Goal: Transaction & Acquisition: Obtain resource

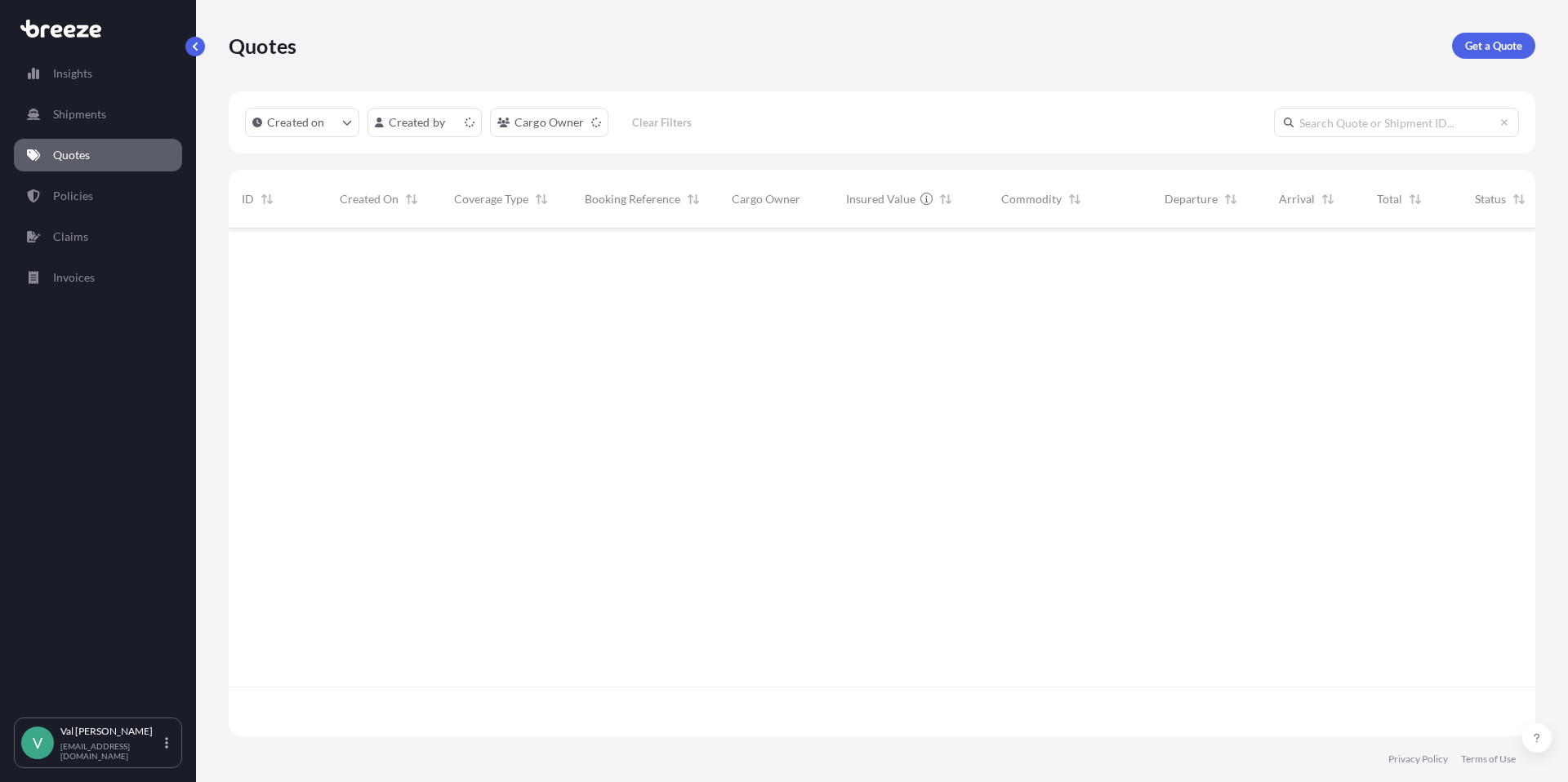
scroll to position [505, 1295]
click at [1481, 44] on p "Get a Quote" at bounding box center [1494, 46] width 57 height 16
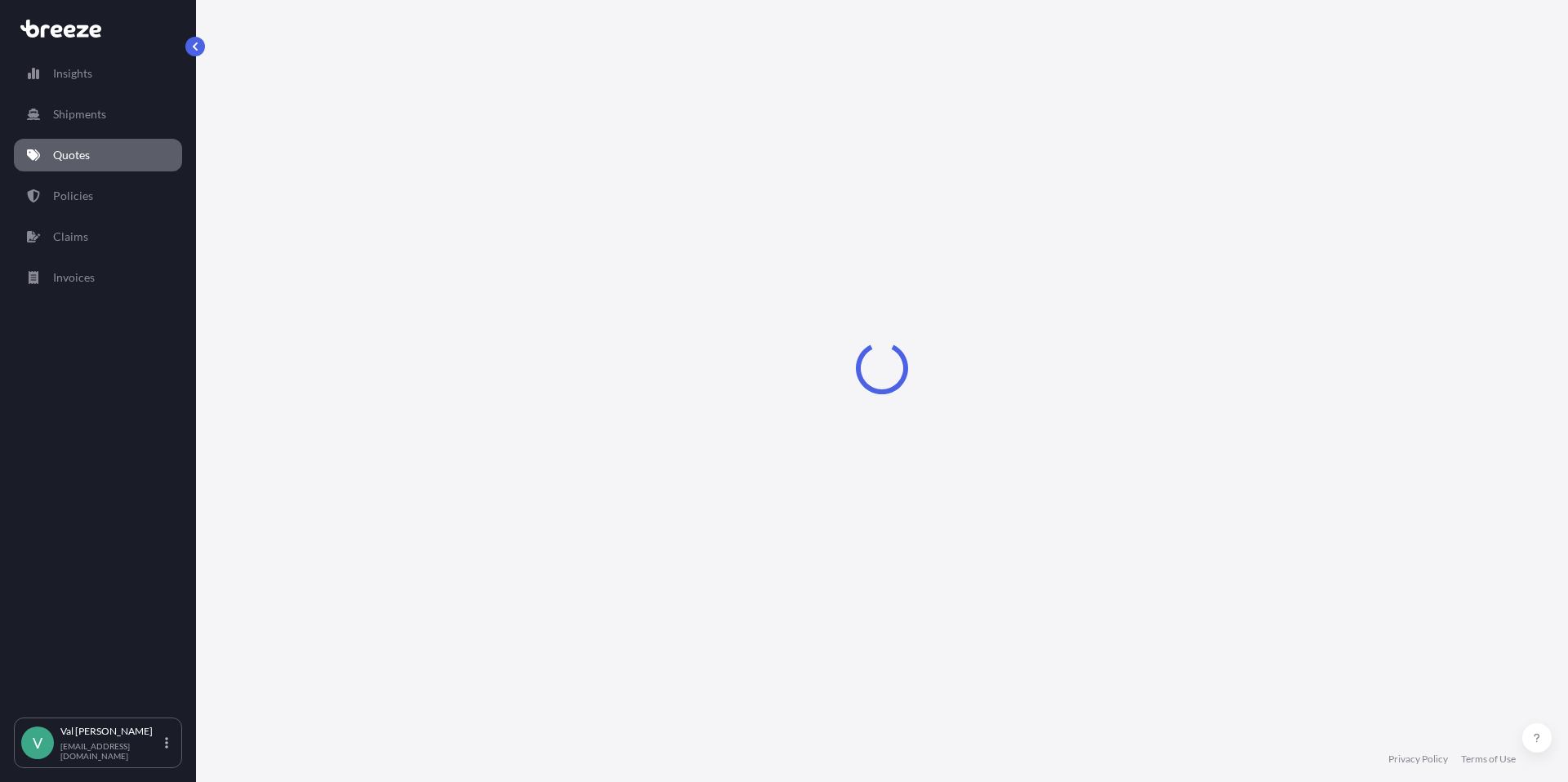
select select "Sea"
select select "1"
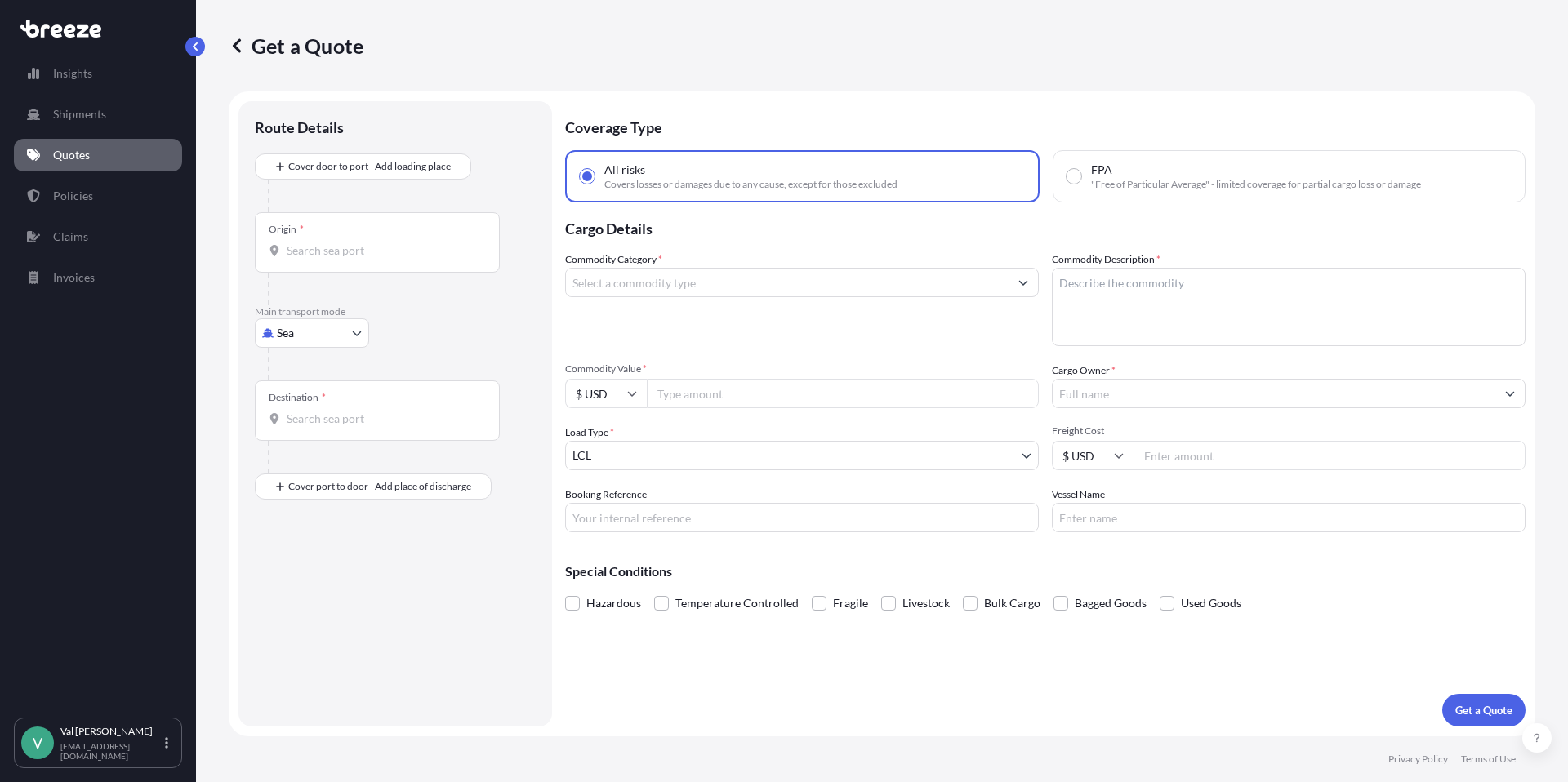
click at [304, 334] on body "Insights Shipments Quotes Policies Claims Invoices V [PERSON_NAME] [PERSON_NAME…" at bounding box center [784, 391] width 1568 height 782
click at [321, 428] on div "Road" at bounding box center [311, 434] width 101 height 30
select select "Road"
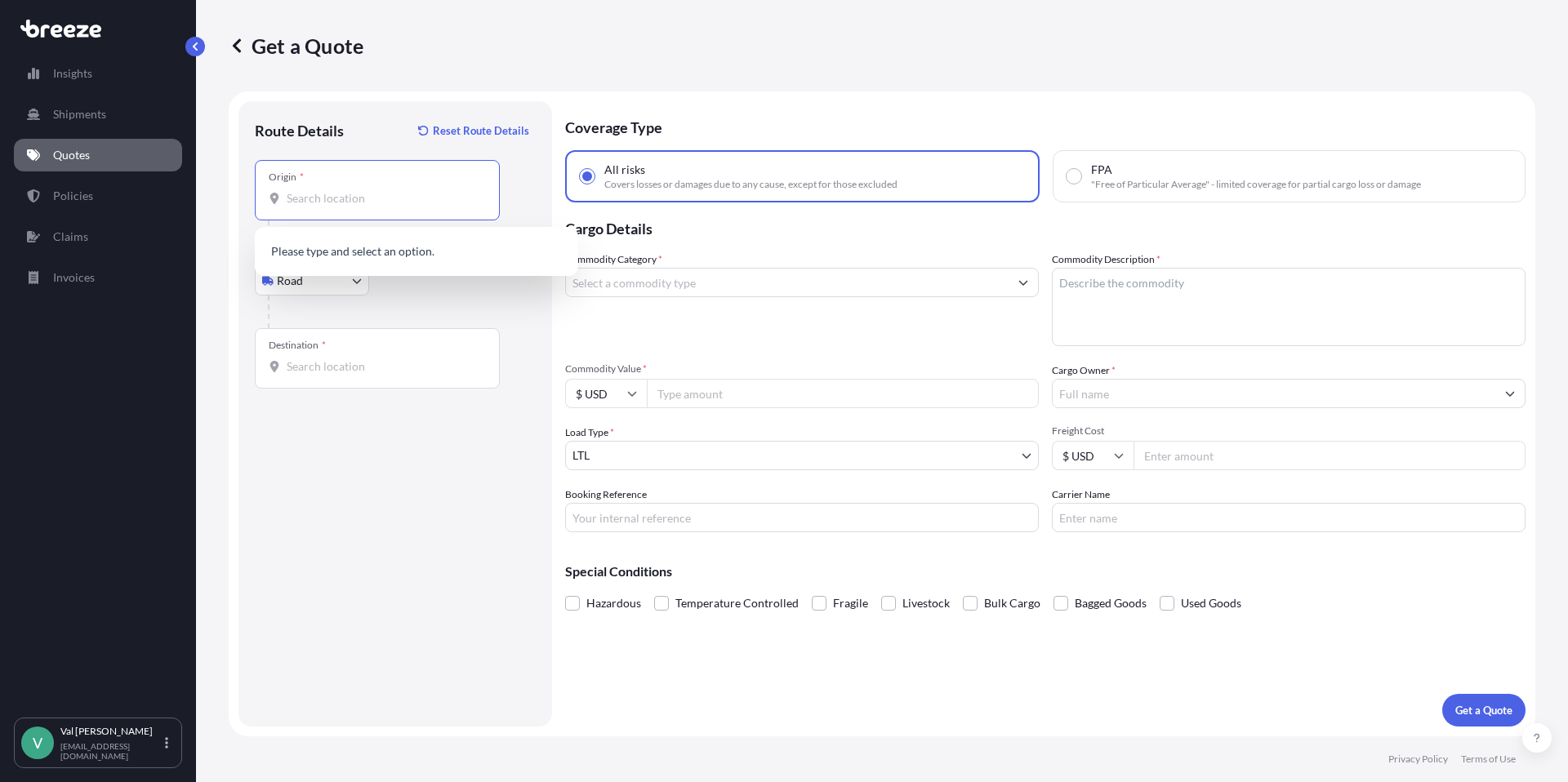
click at [357, 191] on input "Origin *" at bounding box center [383, 199] width 193 height 16
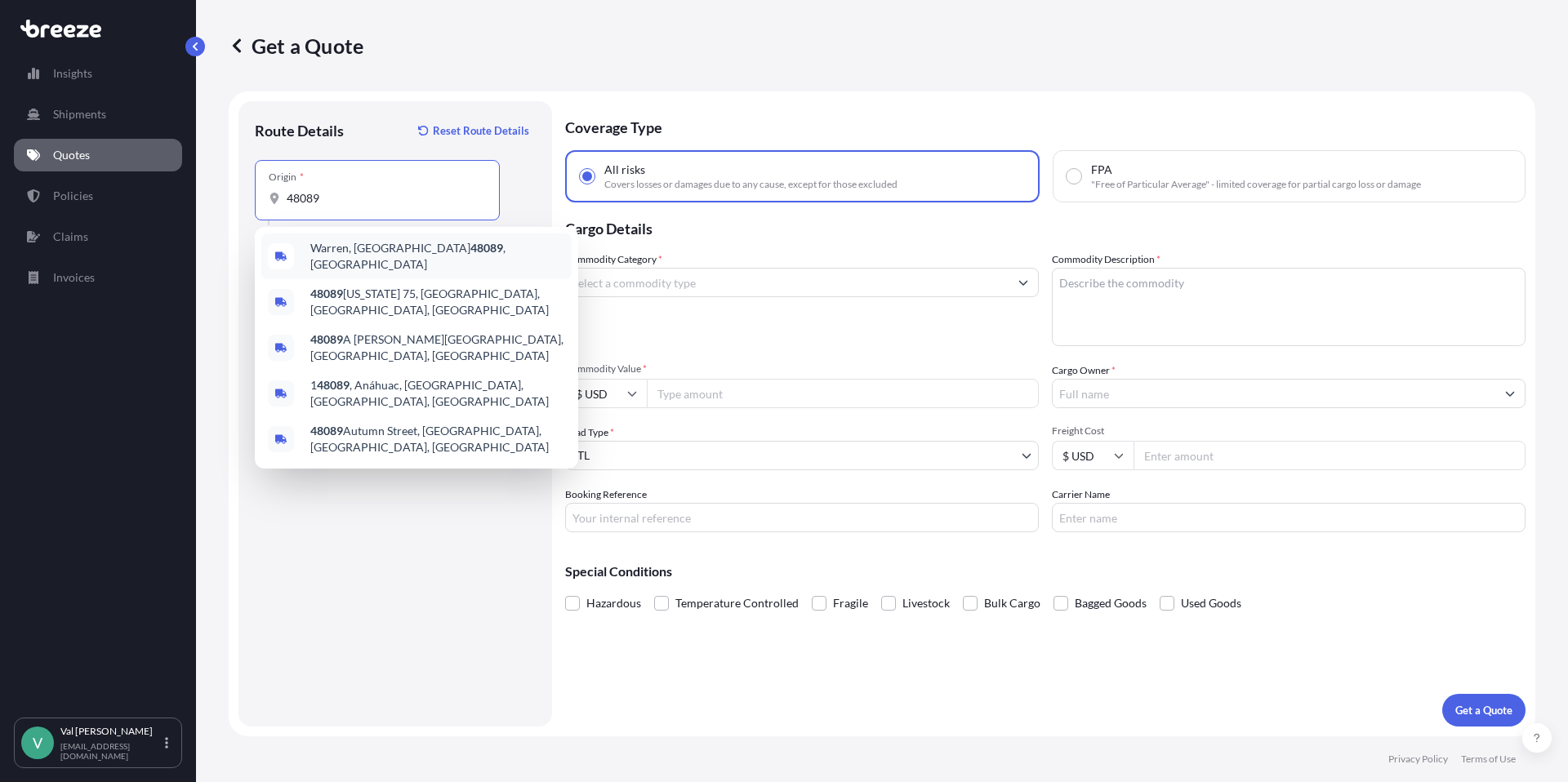
click at [364, 249] on span "Warren, MI 48089 , [GEOGRAPHIC_DATA]" at bounding box center [438, 256] width 254 height 33
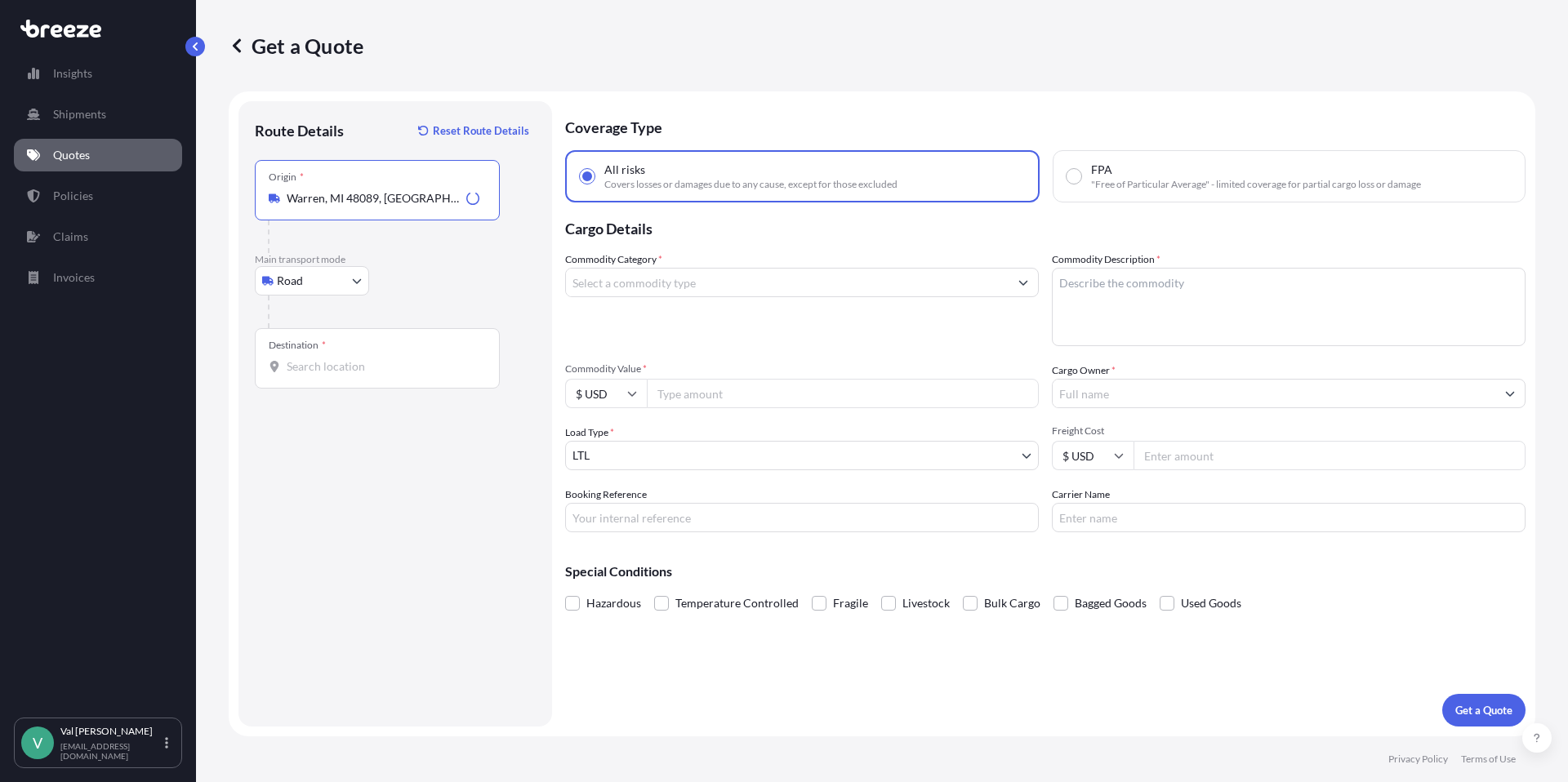
type input "Warren, MI 48089, [GEOGRAPHIC_DATA]"
click at [370, 366] on input "Destination *" at bounding box center [383, 367] width 193 height 16
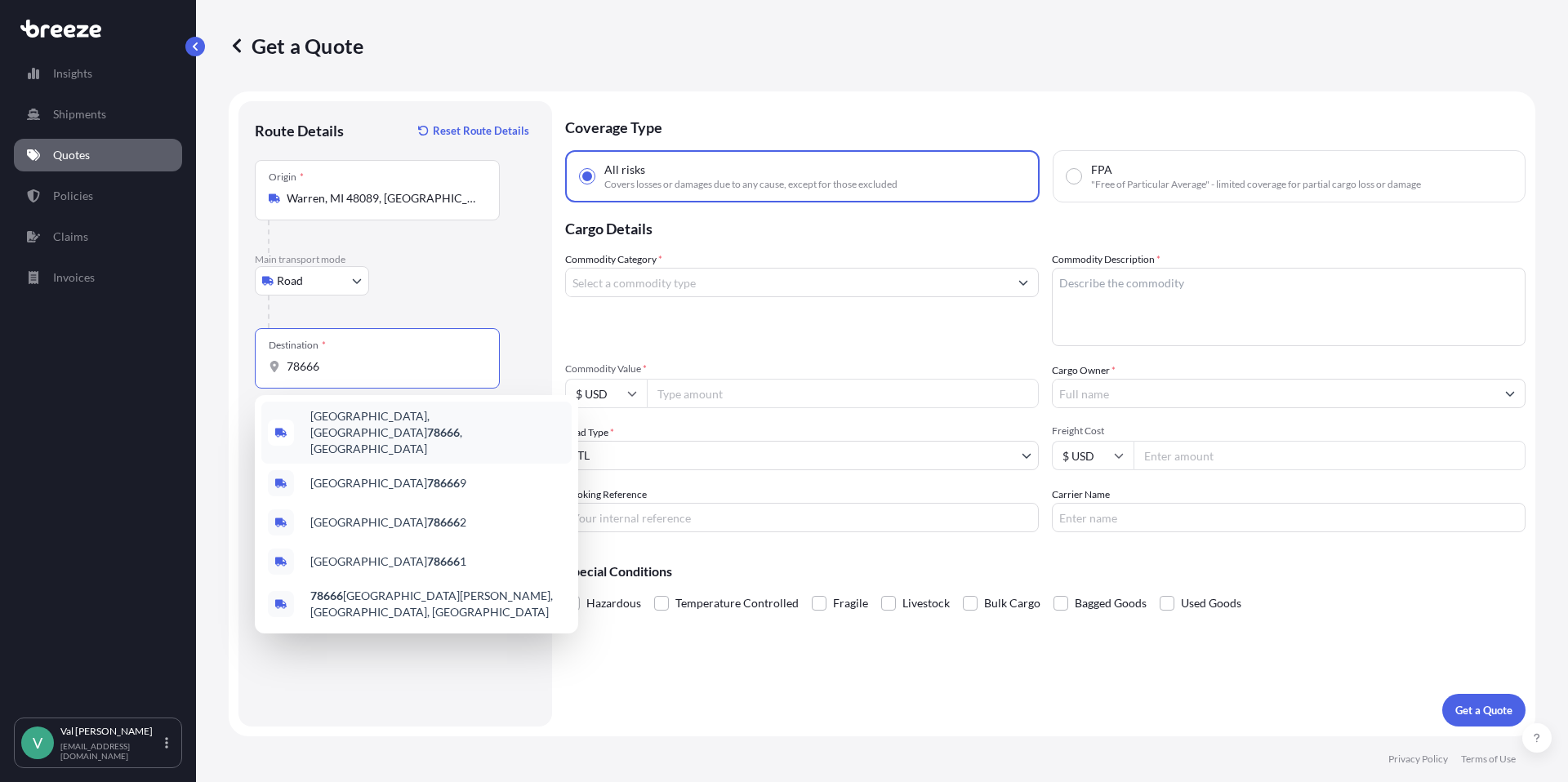
click at [371, 421] on span "[GEOGRAPHIC_DATA] , [GEOGRAPHIC_DATA]" at bounding box center [438, 432] width 254 height 49
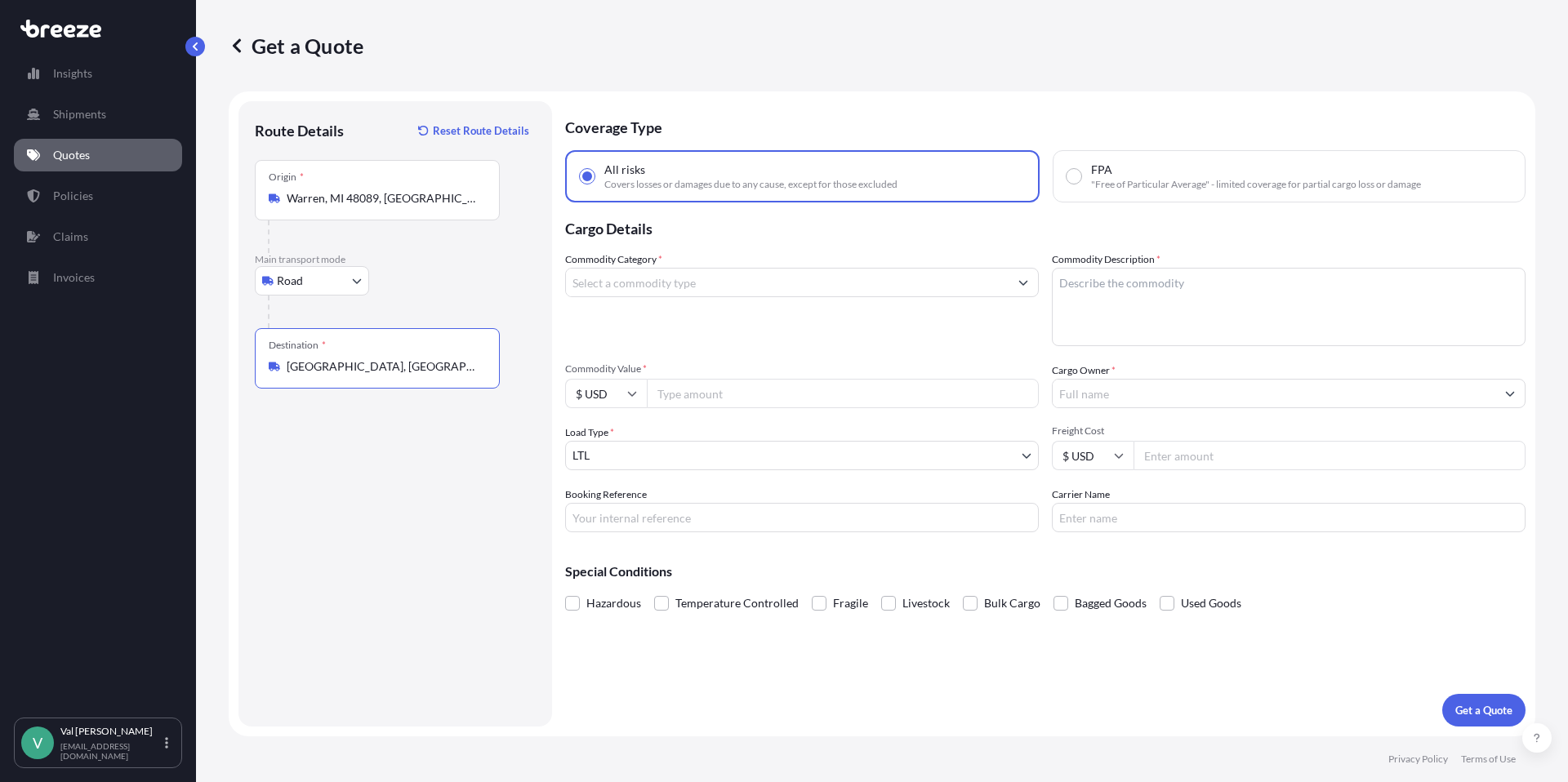
type input "[GEOGRAPHIC_DATA], [GEOGRAPHIC_DATA]"
click at [762, 396] on input "Commodity Value *" at bounding box center [842, 394] width 392 height 30
type input "665"
click at [694, 519] on input "Booking Reference" at bounding box center [801, 518] width 474 height 30
type input "HH-0232"
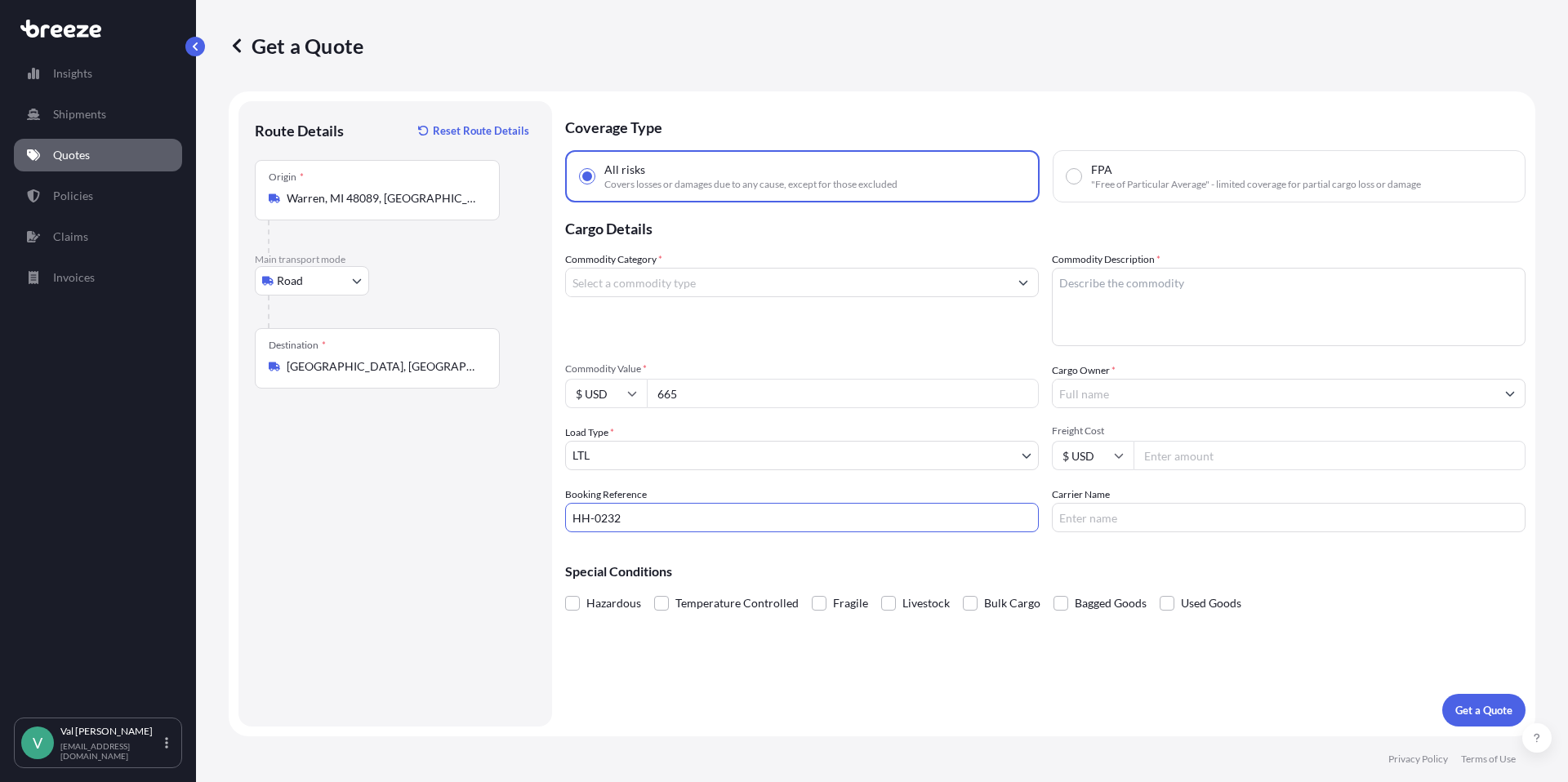
click at [1162, 286] on textarea "Commodity Description *" at bounding box center [1288, 306] width 474 height 78
click at [1060, 285] on textarea "SHROUD" at bounding box center [1288, 306] width 474 height 78
type textarea "STAINLESS STEEL SHROUD"
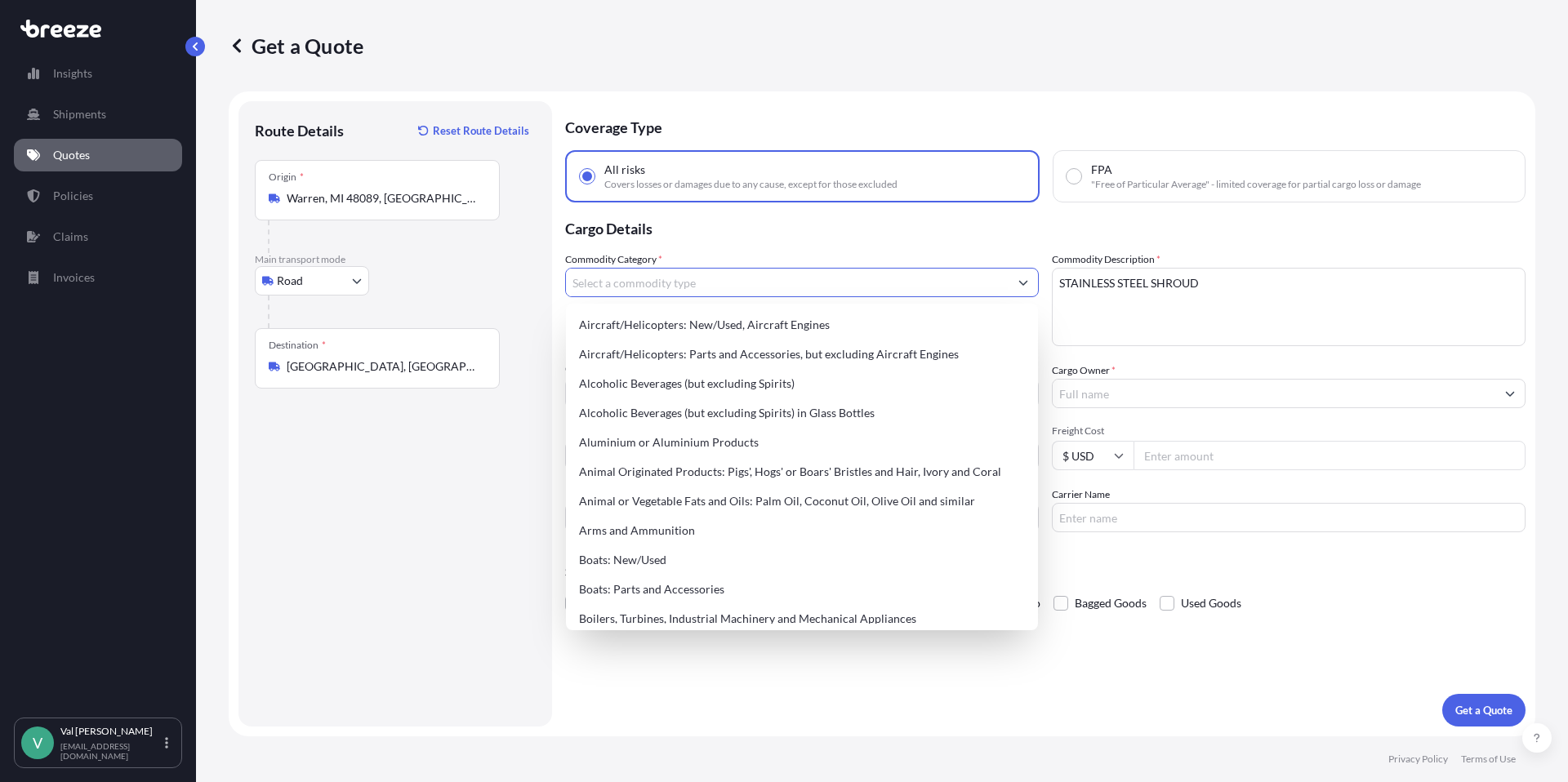
click at [690, 290] on input "Commodity Category *" at bounding box center [786, 282] width 442 height 30
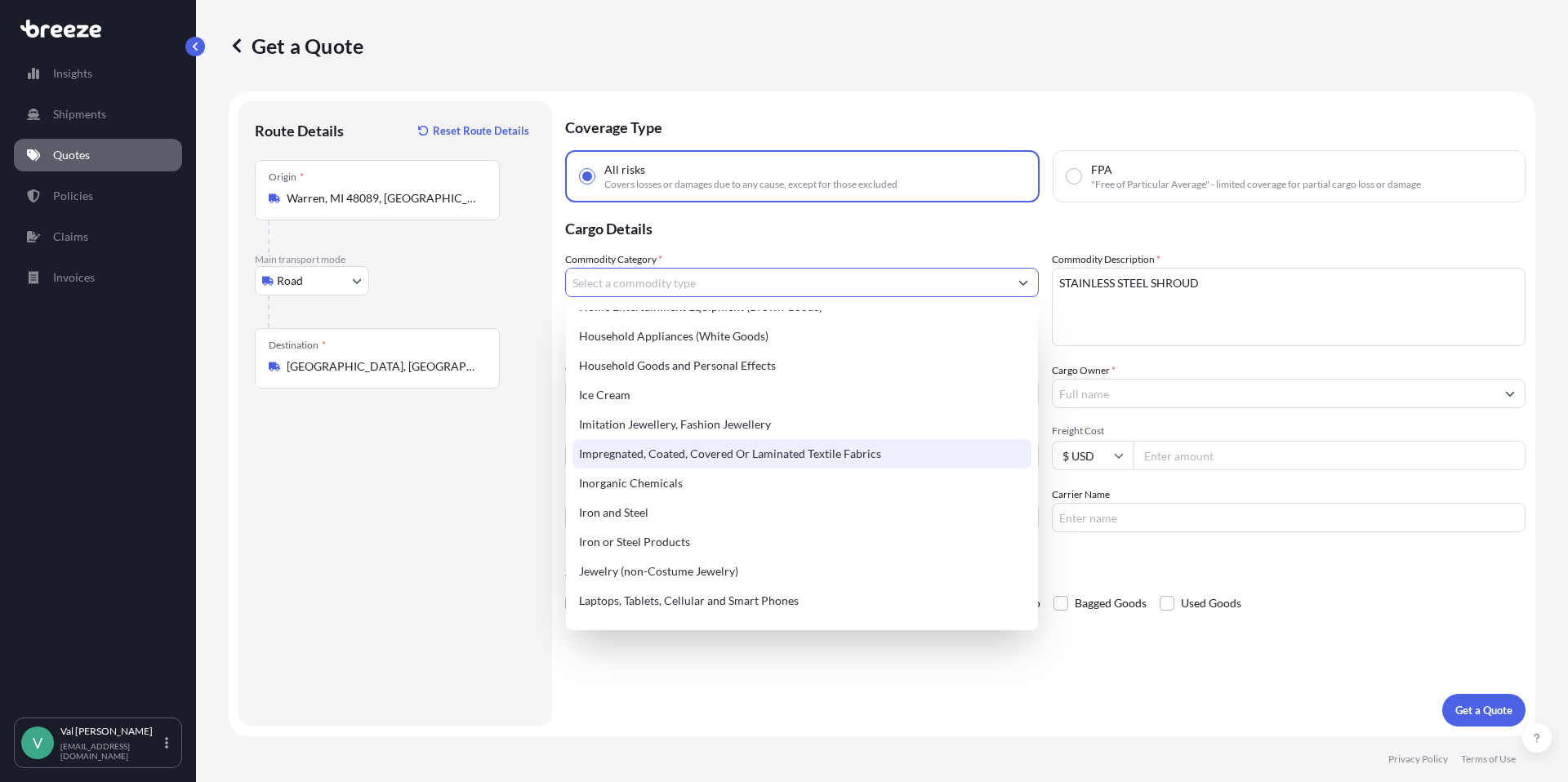
scroll to position [1617, 0]
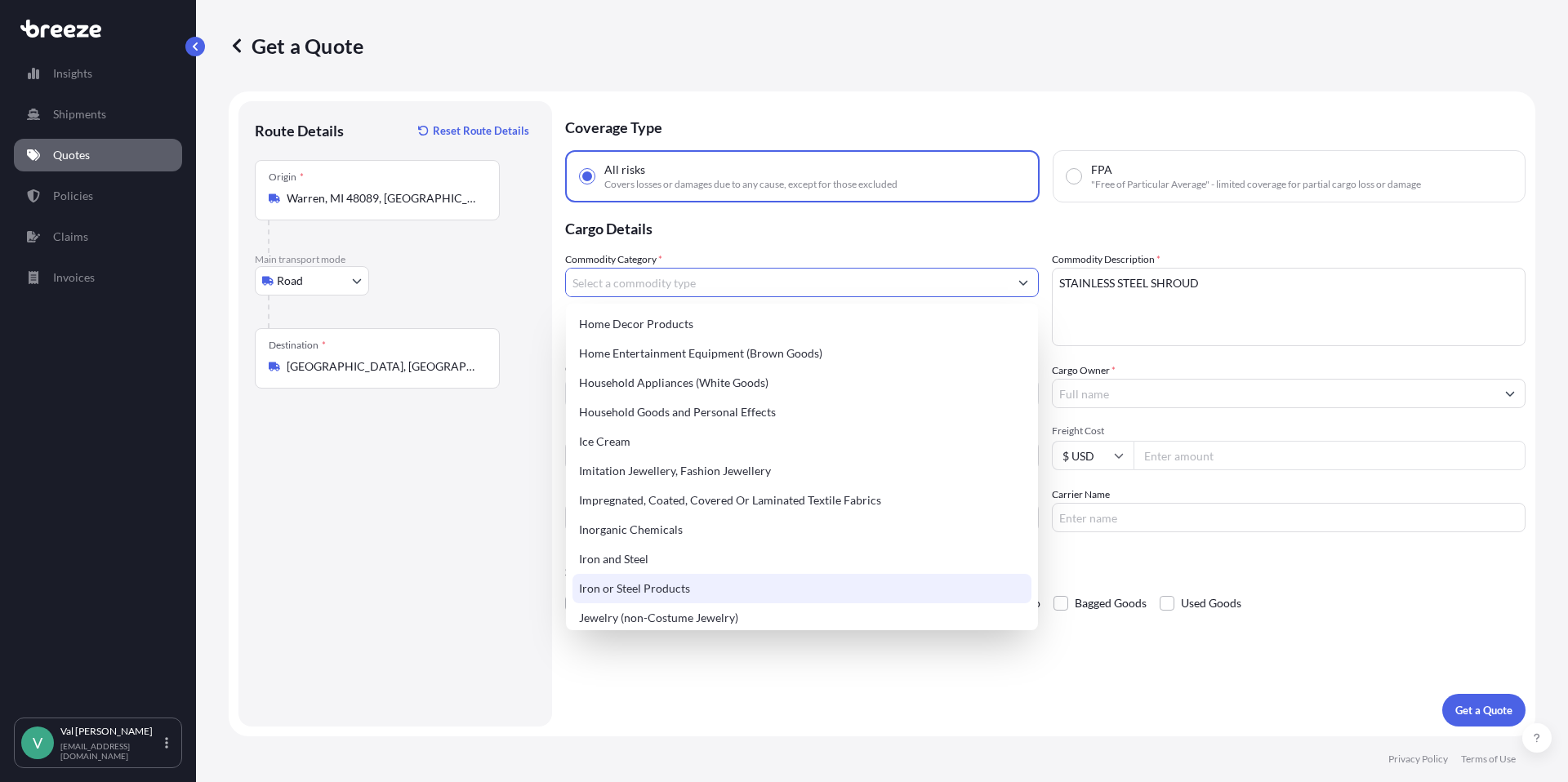
click at [651, 583] on div "Iron or Steel Products" at bounding box center [801, 588] width 459 height 30
type input "Iron or Steel Products"
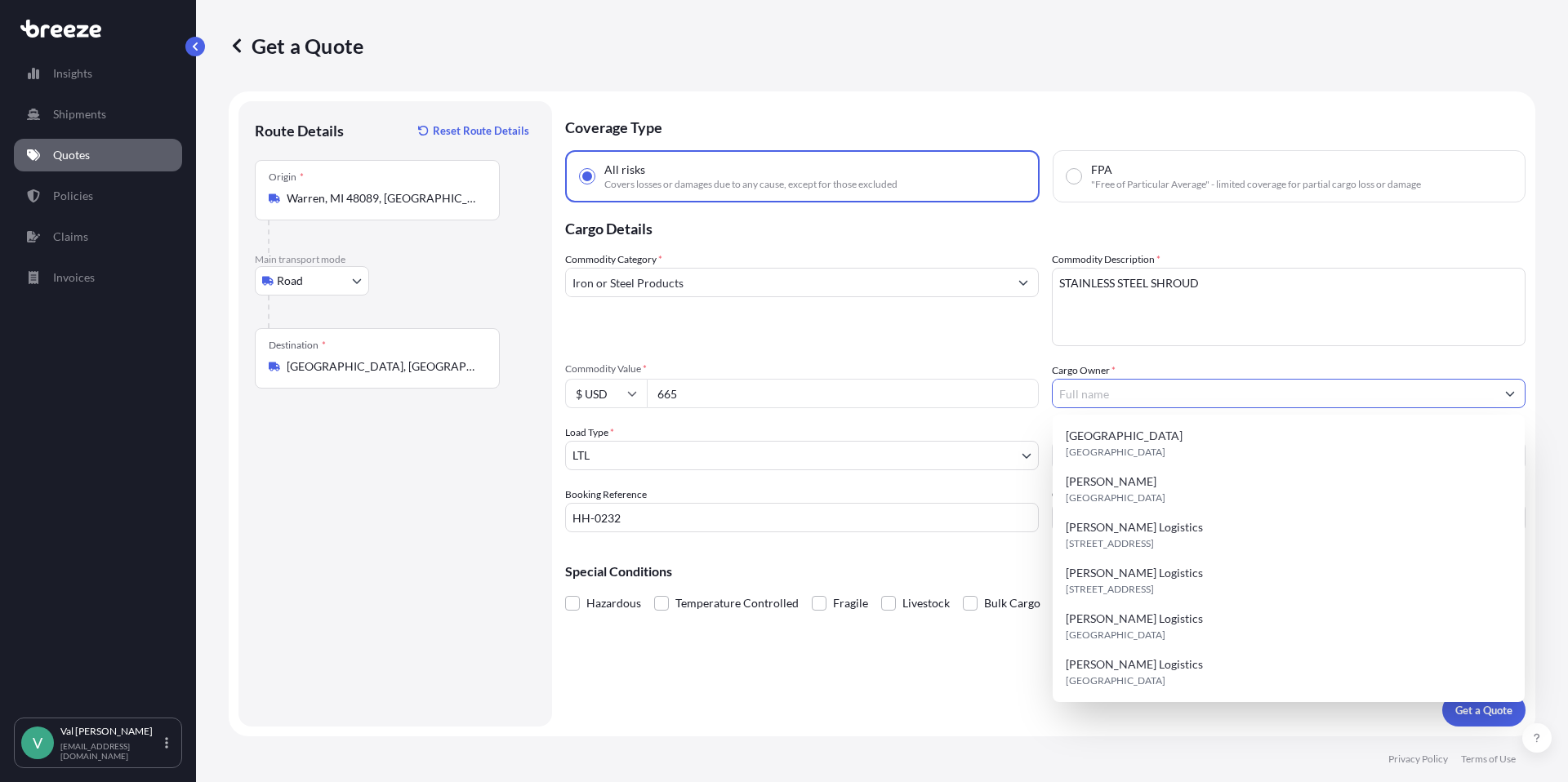
click at [1154, 395] on input "Cargo Owner *" at bounding box center [1273, 394] width 442 height 30
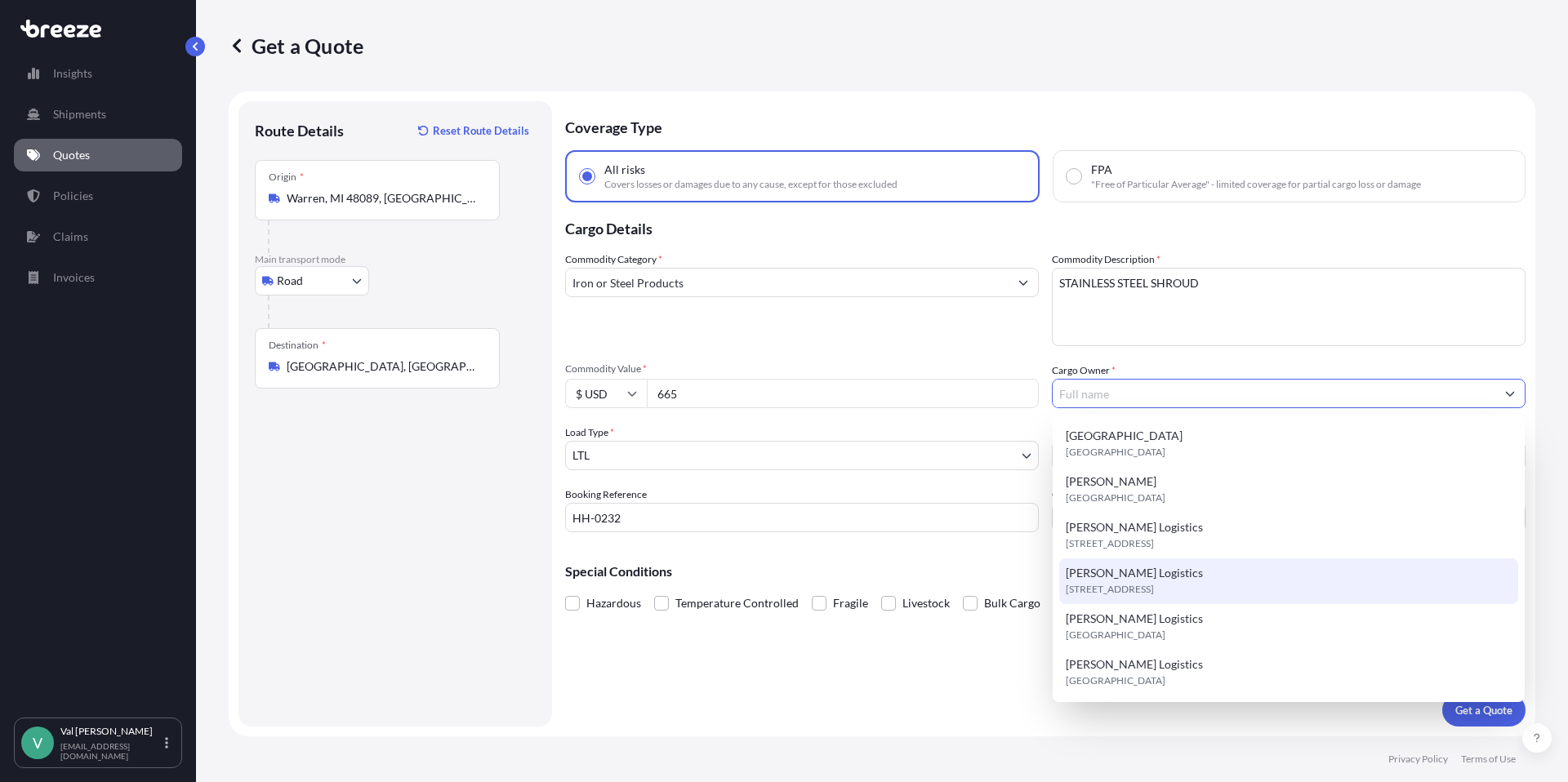
click at [1153, 573] on div "[PERSON_NAME] Logistics [STREET_ADDRESS]" at bounding box center [1288, 581] width 459 height 46
type input "[PERSON_NAME] Logistics"
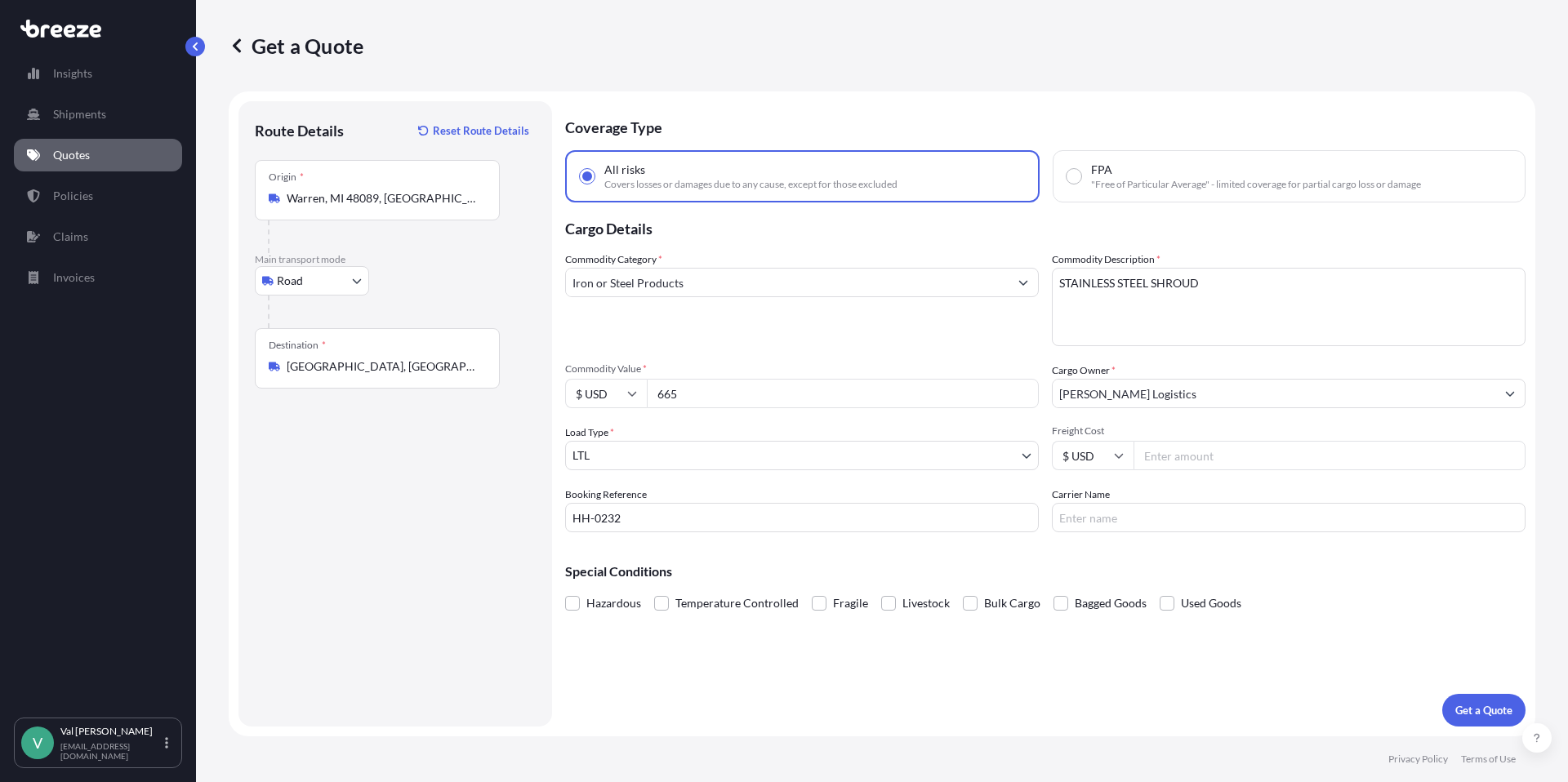
click at [1185, 455] on input "Freight Cost" at bounding box center [1329, 455] width 392 height 30
type input "185.92"
click at [1186, 522] on input "Carrier Name" at bounding box center [1288, 518] width 474 height 30
type input "TFORCE"
click at [1486, 708] on p "Get a Quote" at bounding box center [1484, 710] width 57 height 16
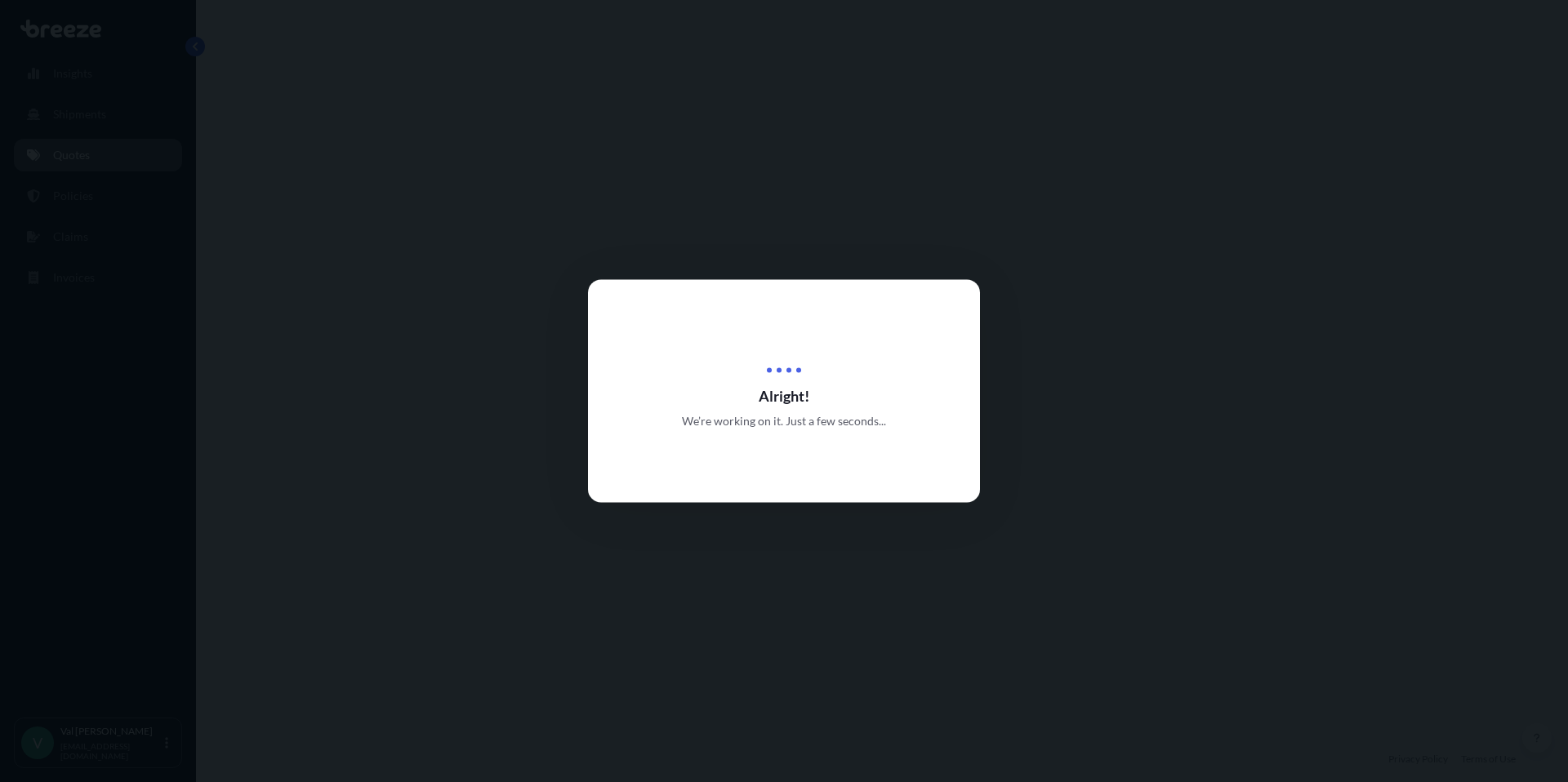
select select "Road"
select select "1"
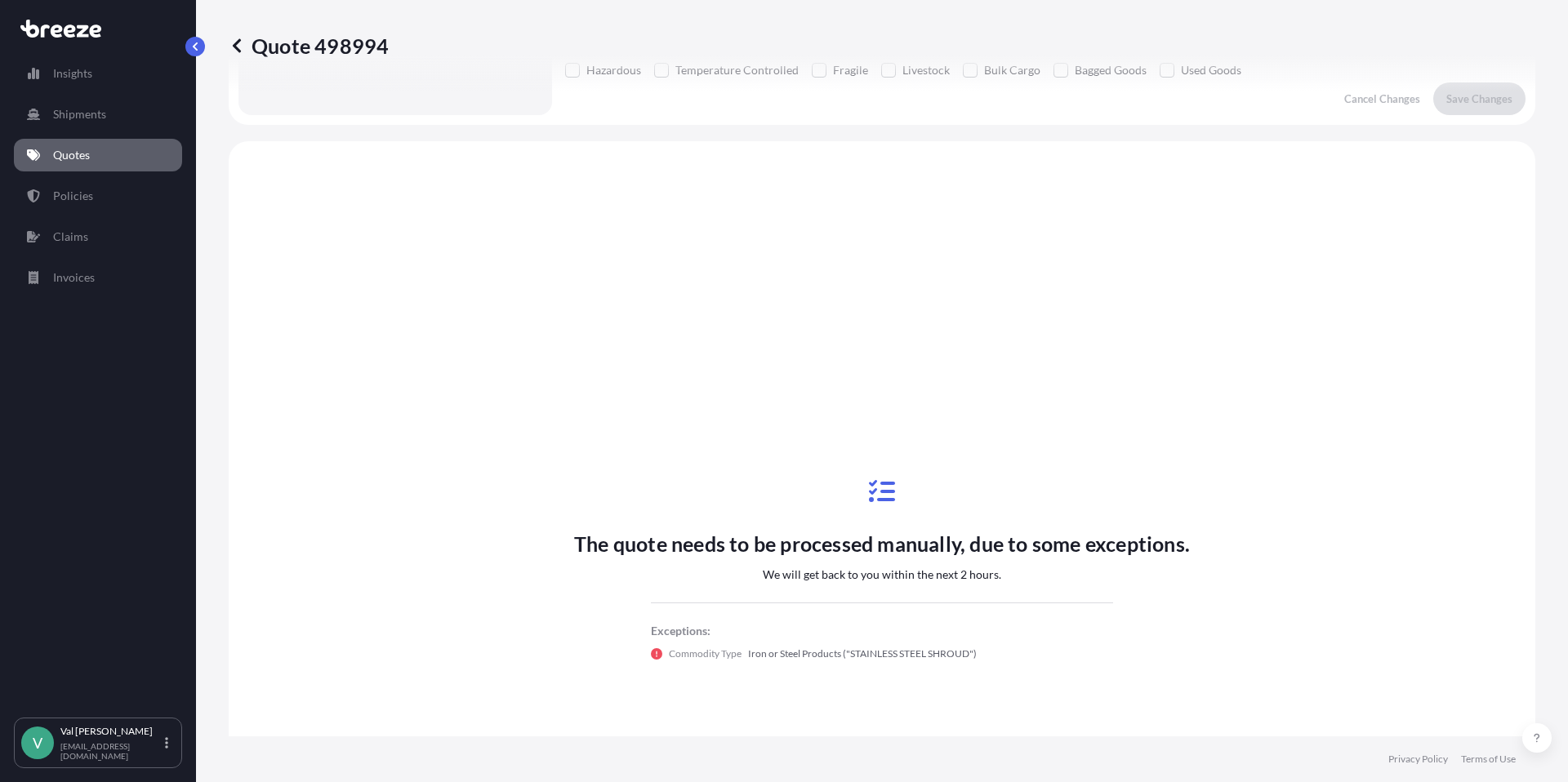
scroll to position [592, 0]
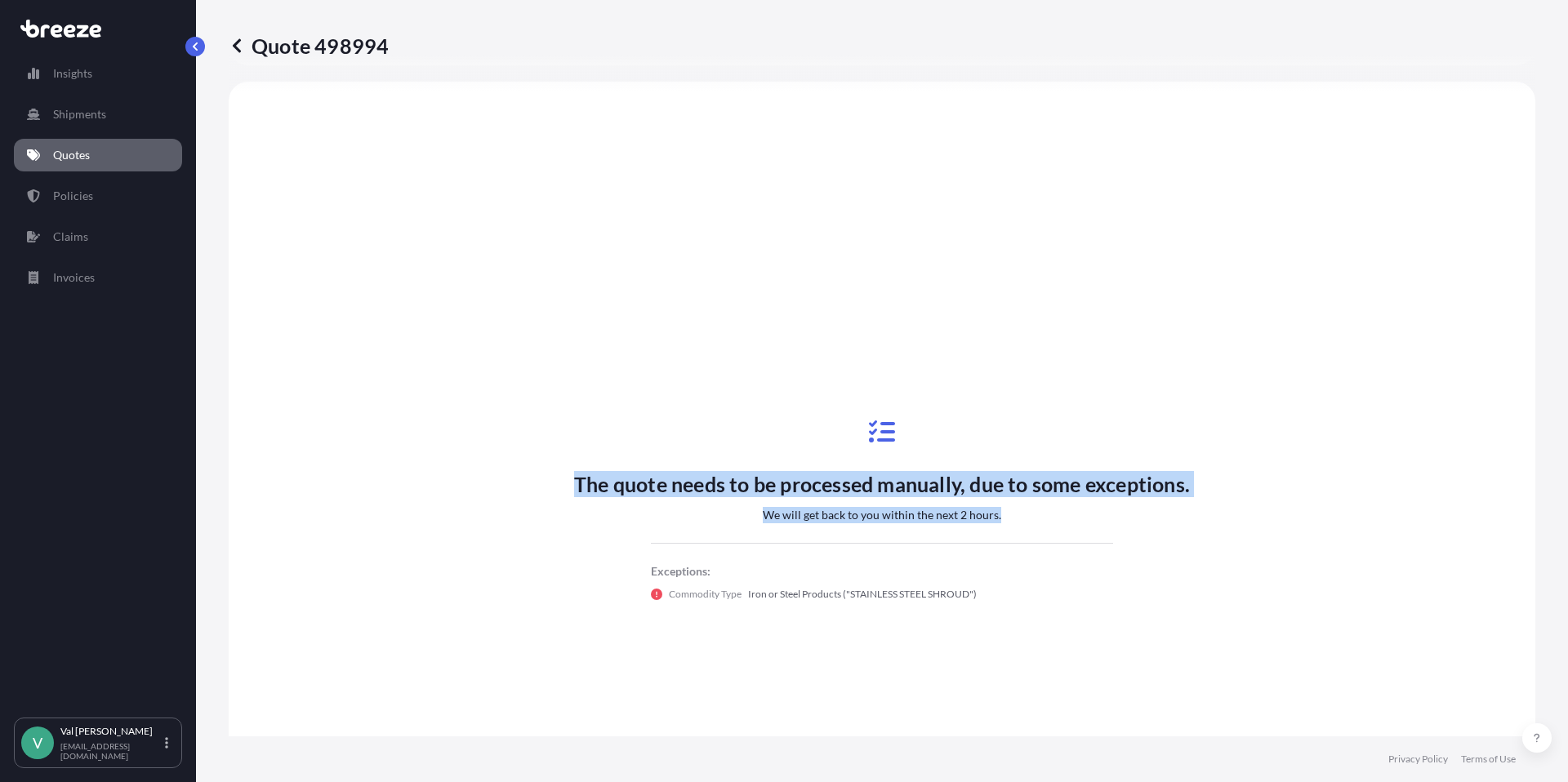
drag, startPoint x: 1004, startPoint y: 516, endPoint x: 551, endPoint y: 482, distance: 454.3
click at [551, 482] on div "The quote needs to be processed manually, due to some exceptions. We will get b…" at bounding box center [882, 510] width 1261 height 812
copy div "The quote needs to be processed manually, due to some exceptions. We will get b…"
click at [548, 275] on div "The quote needs to be processed manually, due to some exceptions. We will get b…" at bounding box center [882, 510] width 1261 height 812
drag, startPoint x: 972, startPoint y: 595, endPoint x: 559, endPoint y: 484, distance: 427.7
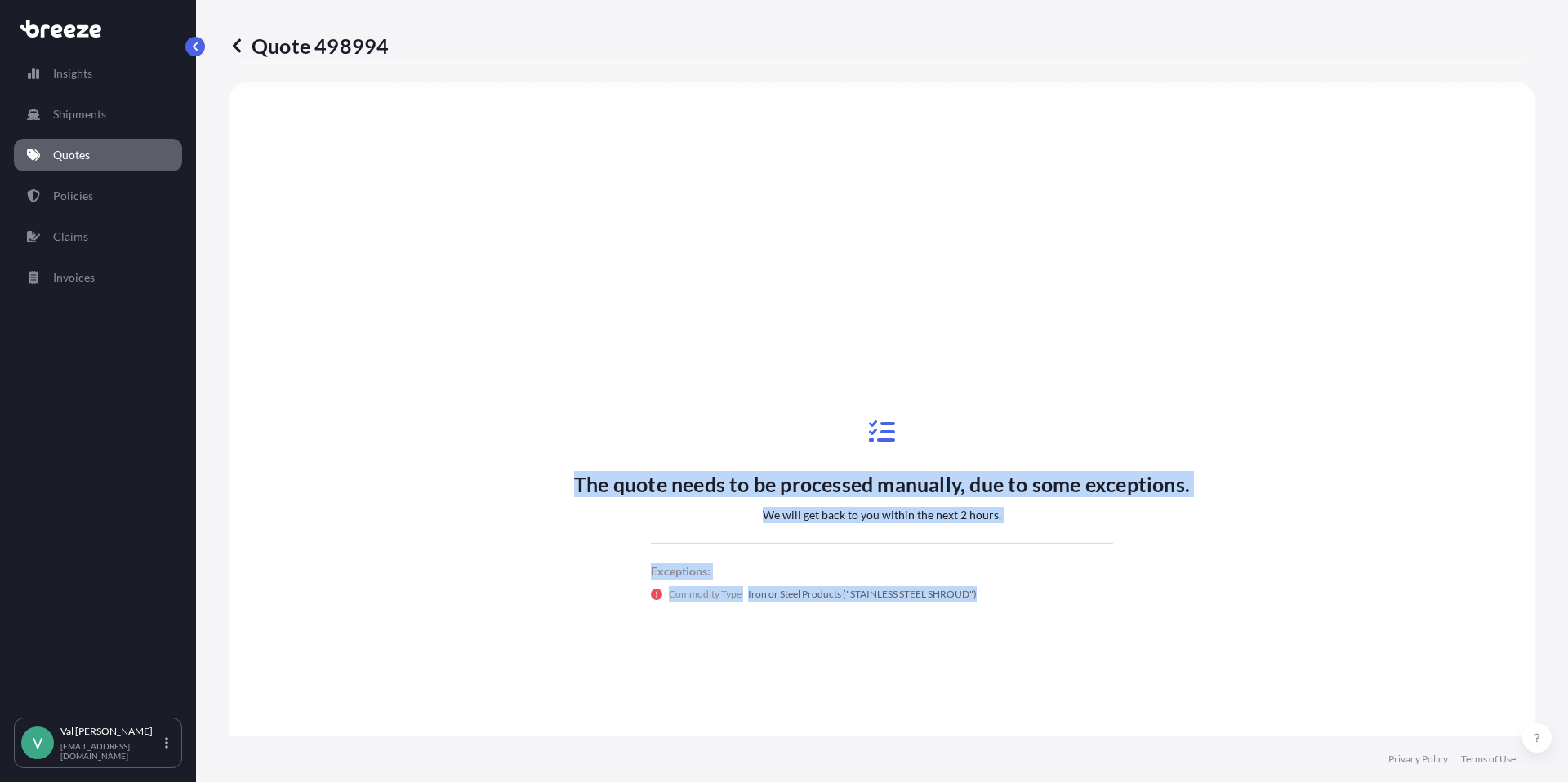
click at [556, 483] on div "The quote needs to be processed manually, due to some exceptions. We will get b…" at bounding box center [882, 510] width 1261 height 812
copy div "The quote needs to be processed manually, due to some exceptions. We will get b…"
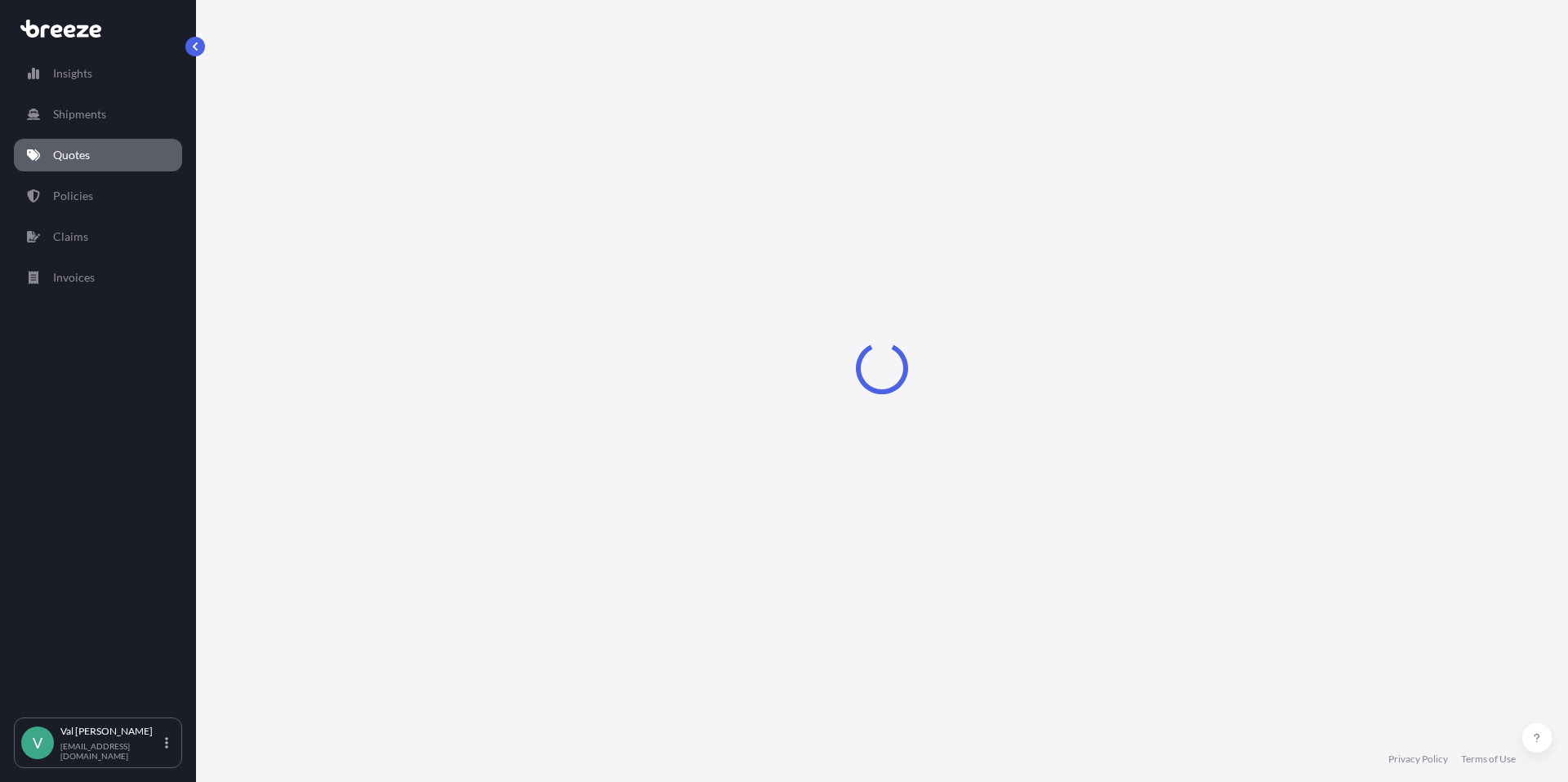
select select "Road"
select select "1"
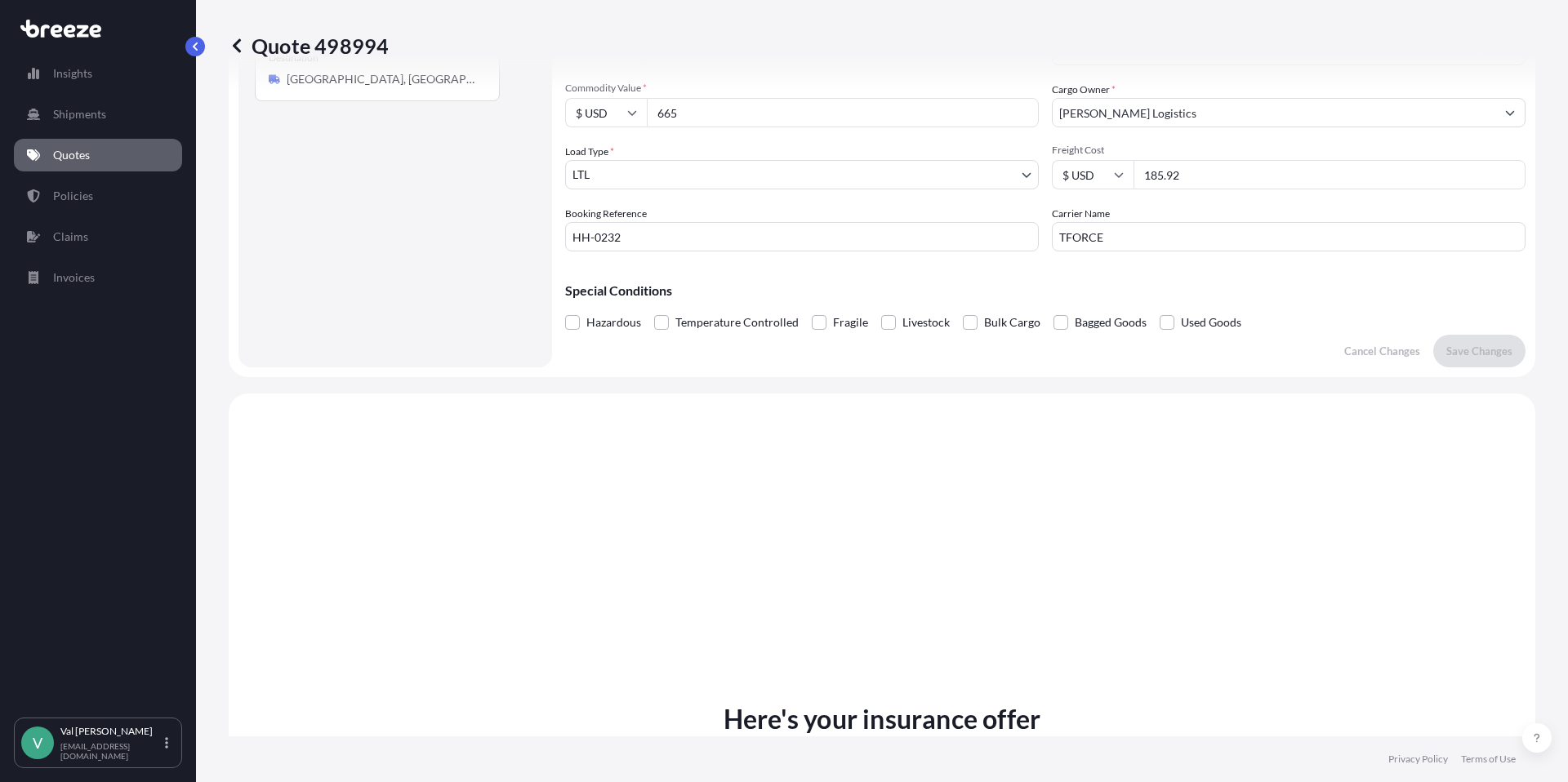
scroll to position [226, 0]
